Goal: Task Accomplishment & Management: Use online tool/utility

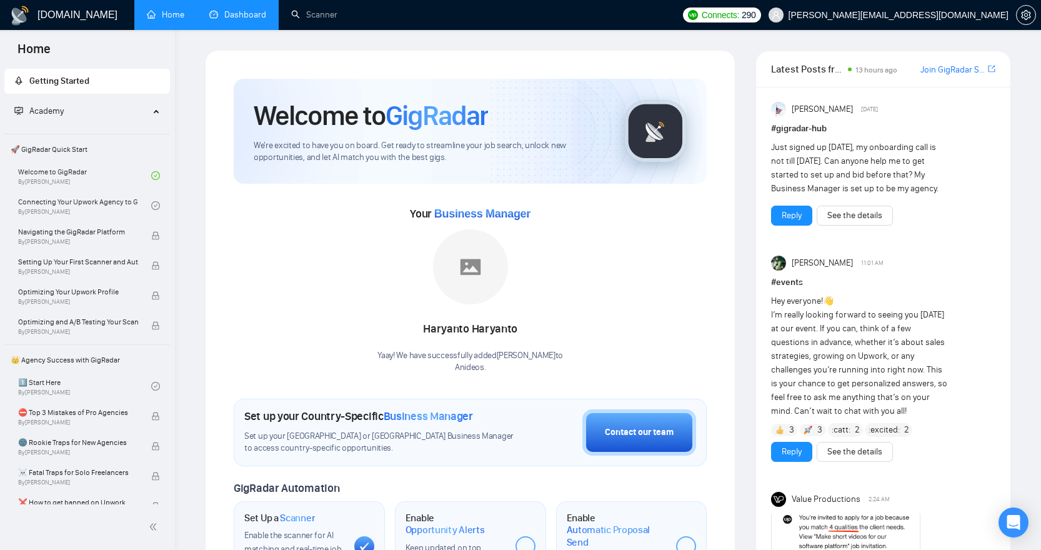
click at [223, 17] on link "Dashboard" at bounding box center [237, 14] width 57 height 11
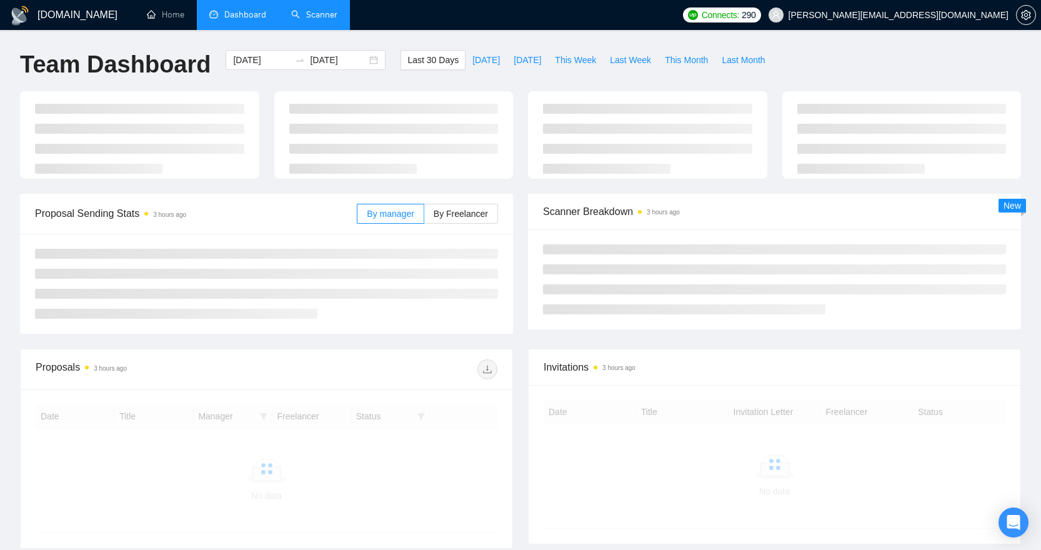
click at [304, 13] on link "Scanner" at bounding box center [314, 14] width 46 height 11
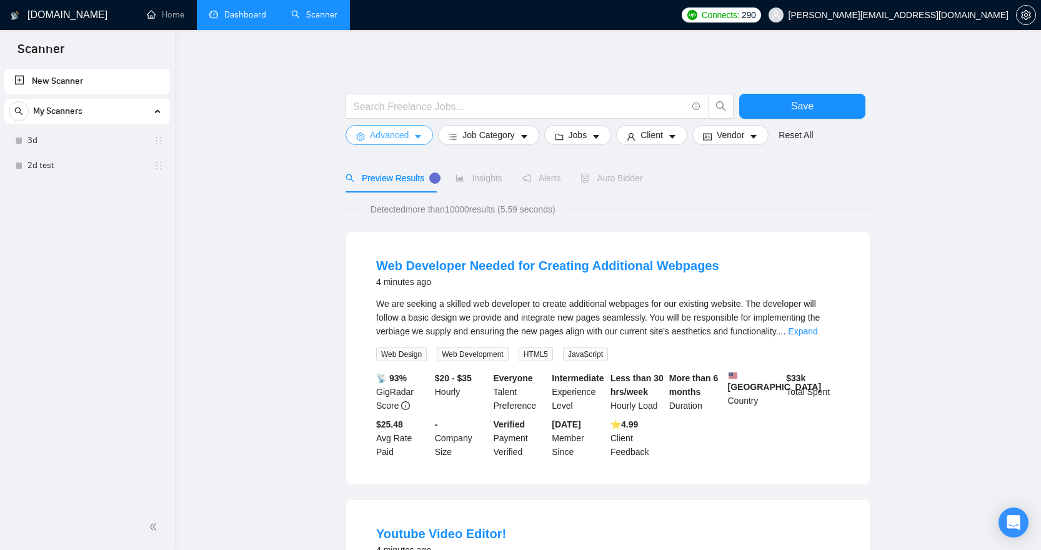
click at [413, 137] on button "Advanced" at bounding box center [390, 135] width 88 height 20
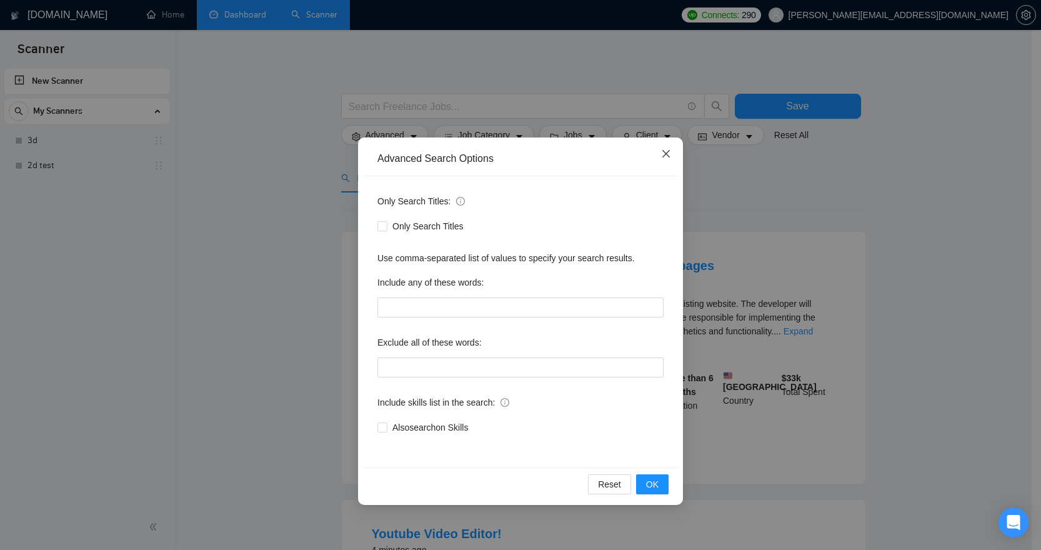
click at [669, 155] on icon "close" at bounding box center [666, 154] width 10 height 10
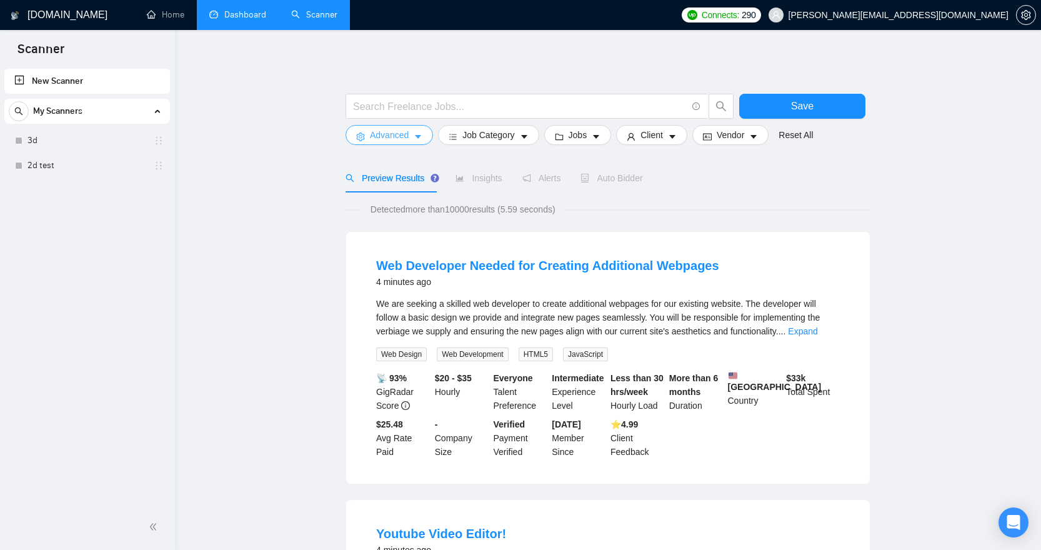
click at [418, 140] on icon "caret-down" at bounding box center [418, 137] width 9 height 9
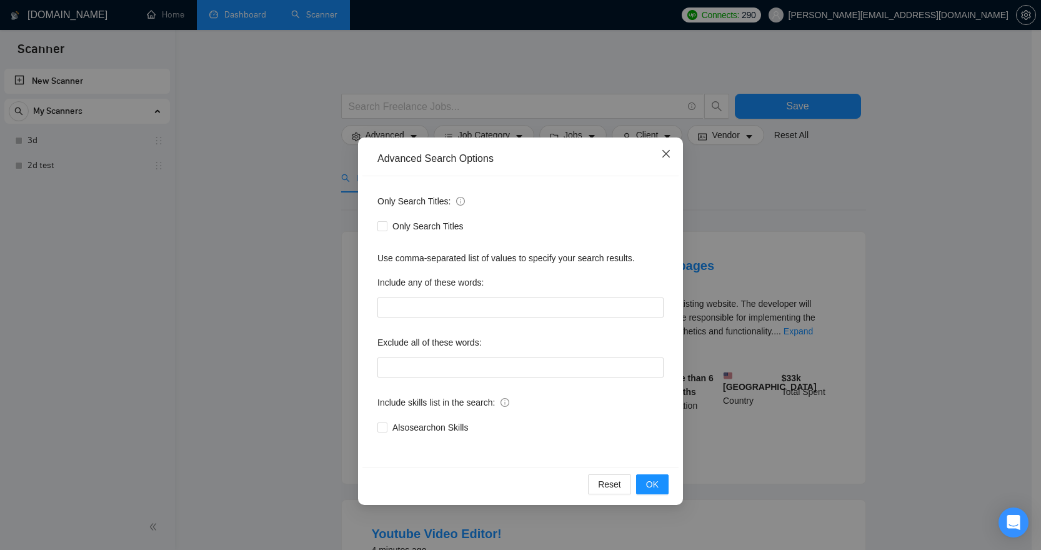
click at [668, 154] on icon "close" at bounding box center [666, 154] width 10 height 10
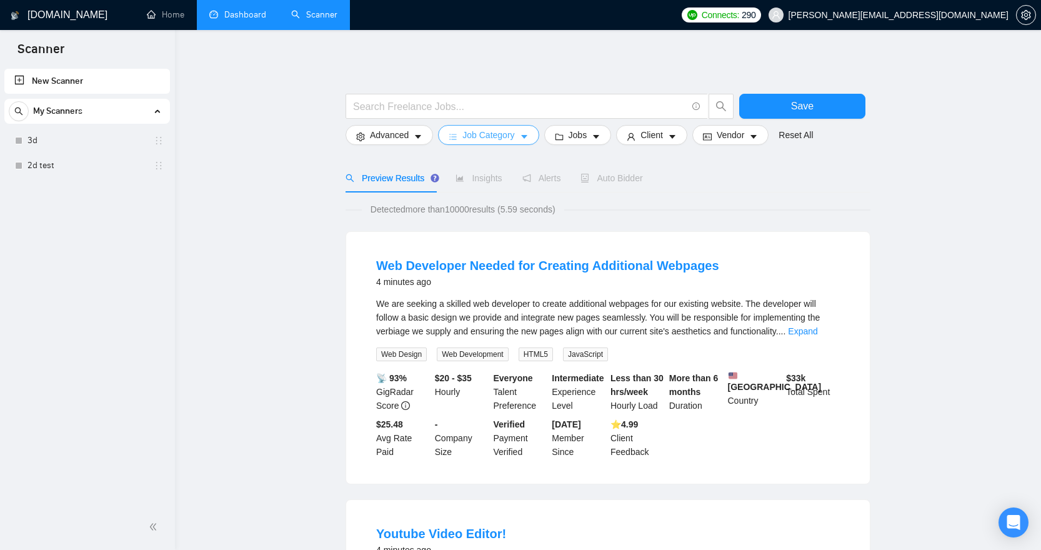
click at [523, 135] on icon "caret-down" at bounding box center [524, 137] width 9 height 9
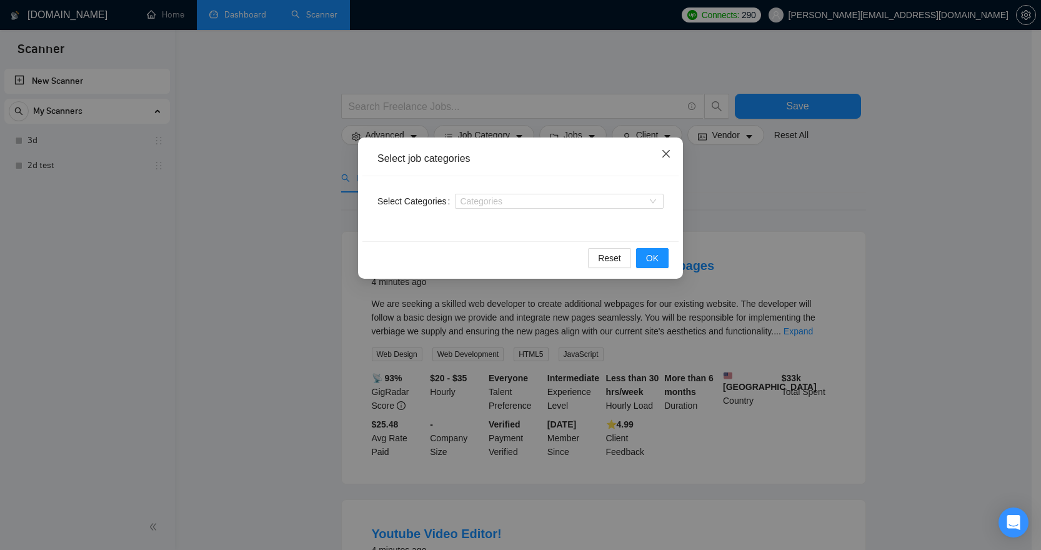
click at [669, 149] on icon "close" at bounding box center [666, 154] width 10 height 10
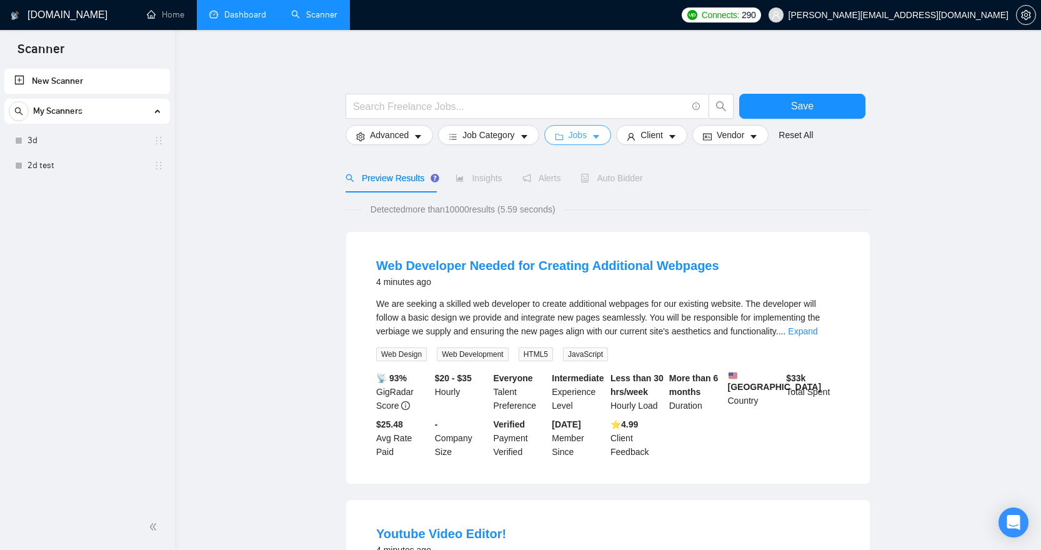
click at [588, 138] on span "Jobs" at bounding box center [578, 135] width 19 height 14
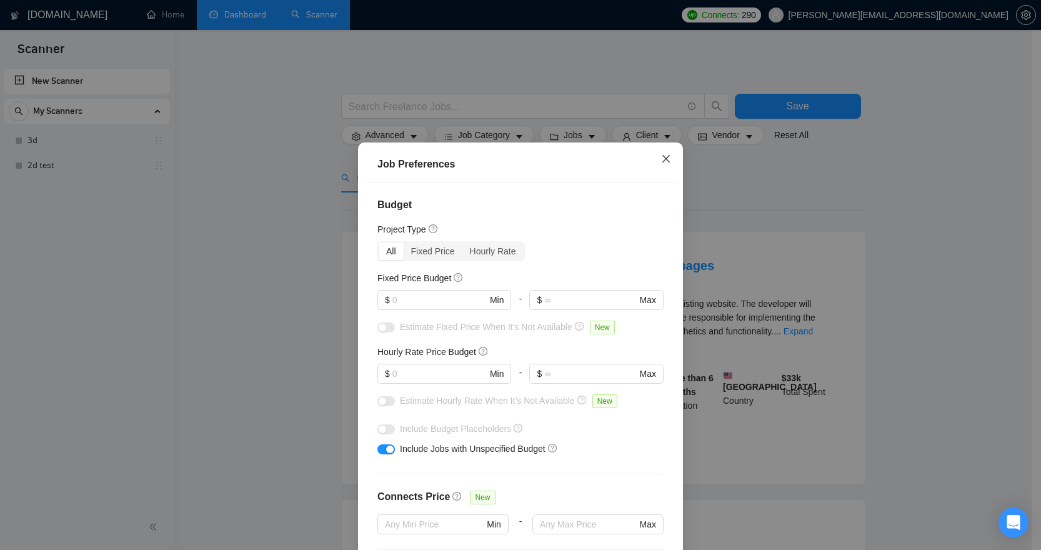
click at [663, 158] on icon "close" at bounding box center [667, 158] width 8 height 8
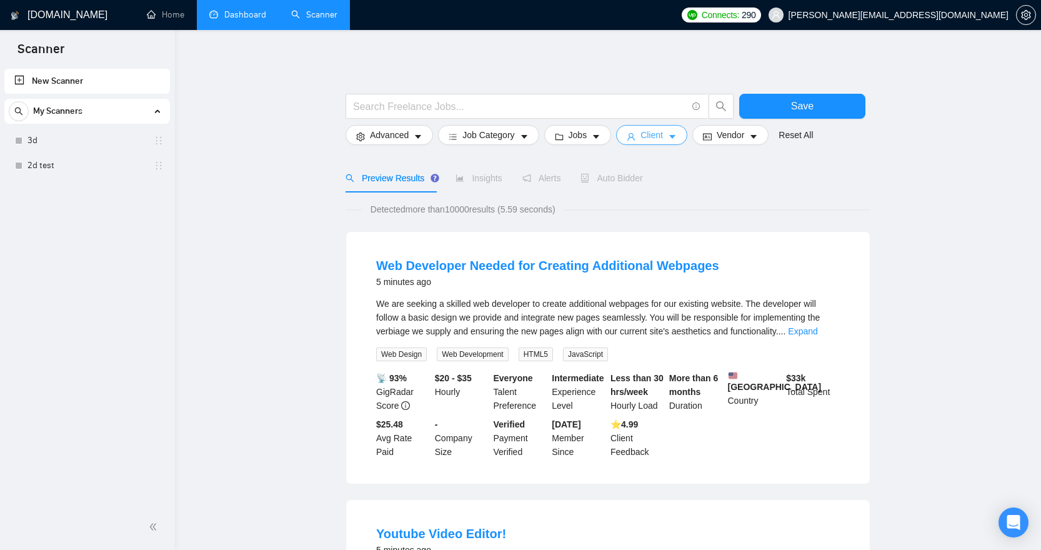
click at [663, 133] on span "Client" at bounding box center [652, 135] width 23 height 14
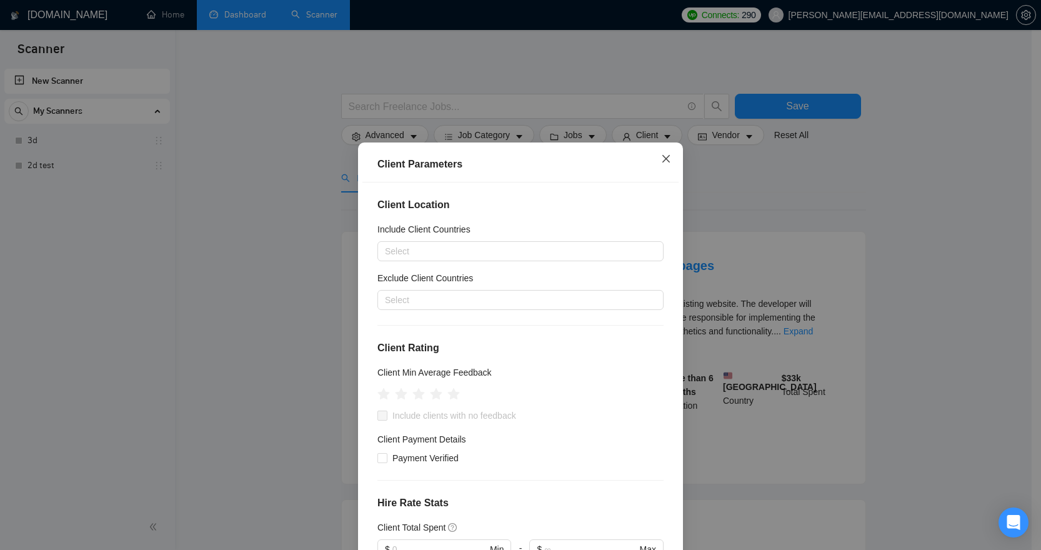
click at [666, 162] on icon "close" at bounding box center [666, 159] width 10 height 10
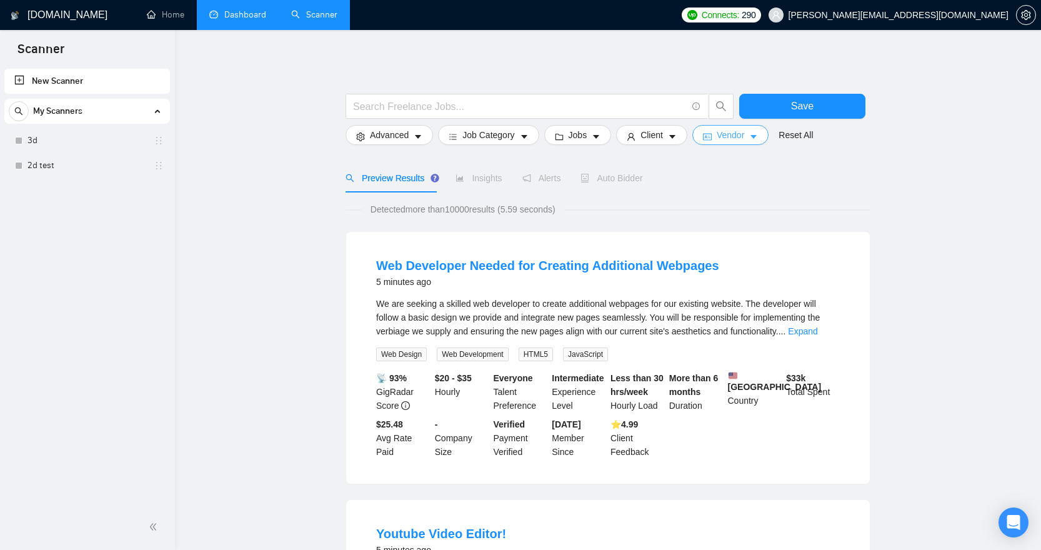
click at [741, 134] on span "Vendor" at bounding box center [731, 135] width 28 height 14
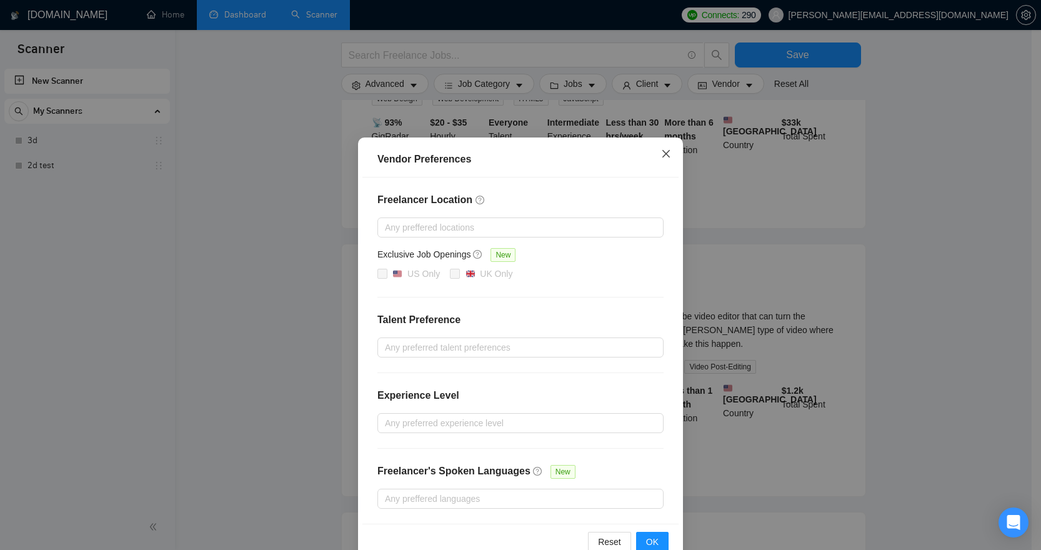
scroll to position [162, 0]
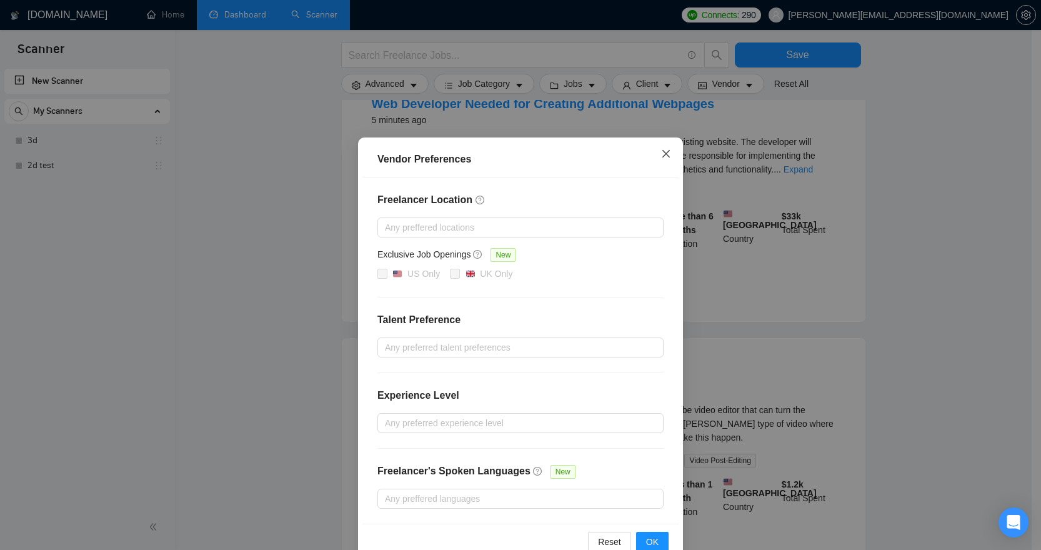
click at [663, 157] on icon "close" at bounding box center [666, 154] width 10 height 10
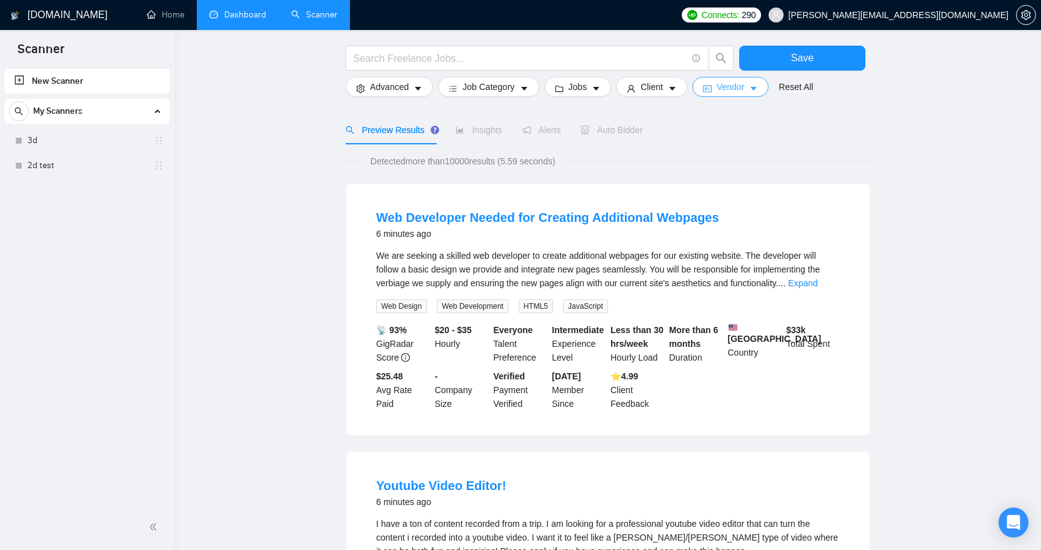
scroll to position [0, 0]
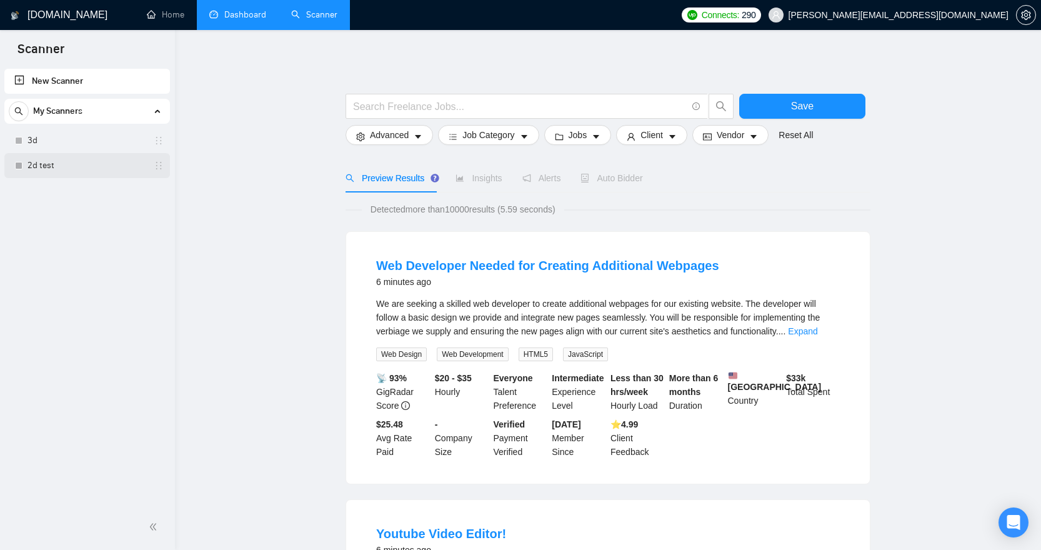
click at [109, 163] on link "2d test" at bounding box center [87, 165] width 119 height 25
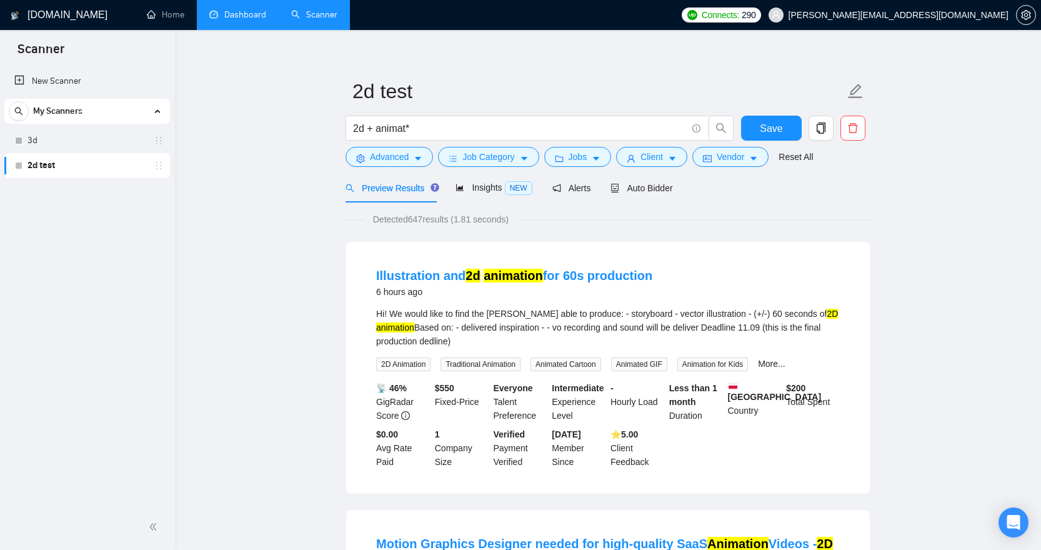
scroll to position [20, 0]
